Goal: Task Accomplishment & Management: Manage account settings

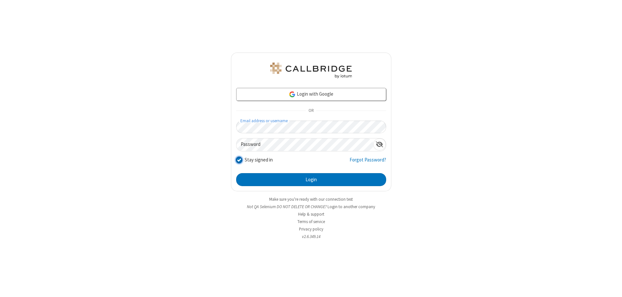
click at [239, 159] on input "Stay signed in" at bounding box center [239, 159] width 6 height 7
checkbox input "false"
click at [311, 179] on button "Login" at bounding box center [311, 179] width 150 height 13
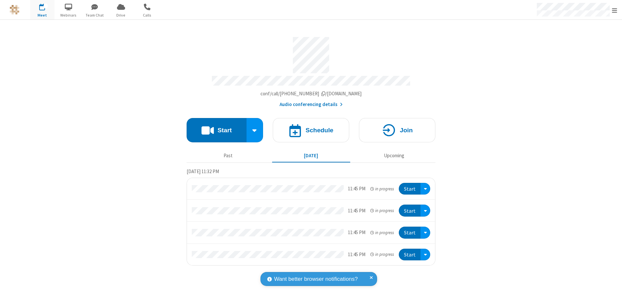
click at [615, 10] on span "Open menu" at bounding box center [614, 10] width 5 height 6
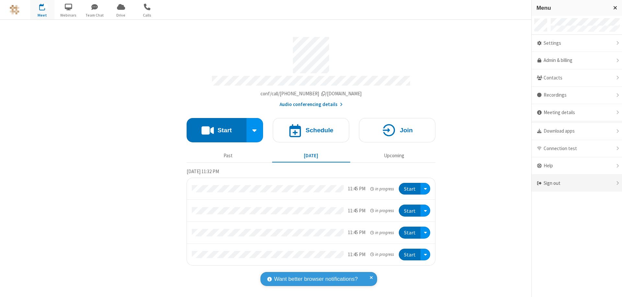
click at [577, 183] on div "Sign out" at bounding box center [577, 183] width 90 height 17
